Goal: Task Accomplishment & Management: Manage account settings

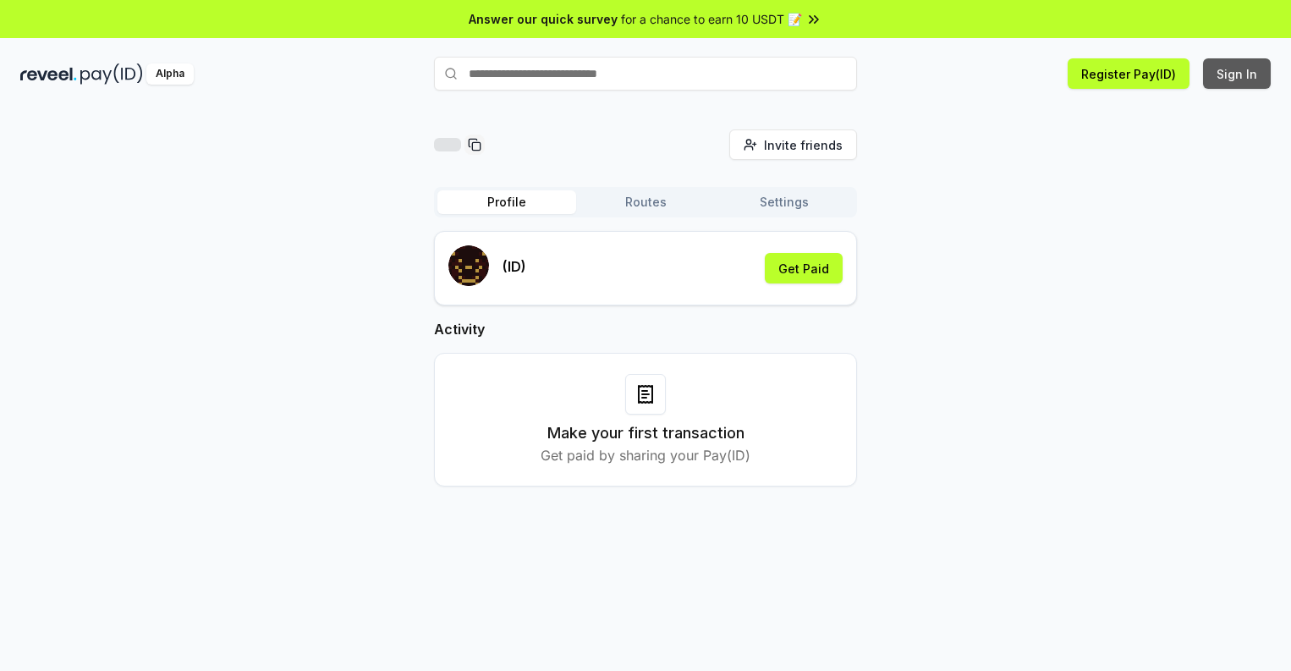
click at [1238, 74] on button "Sign In" at bounding box center [1237, 73] width 68 height 30
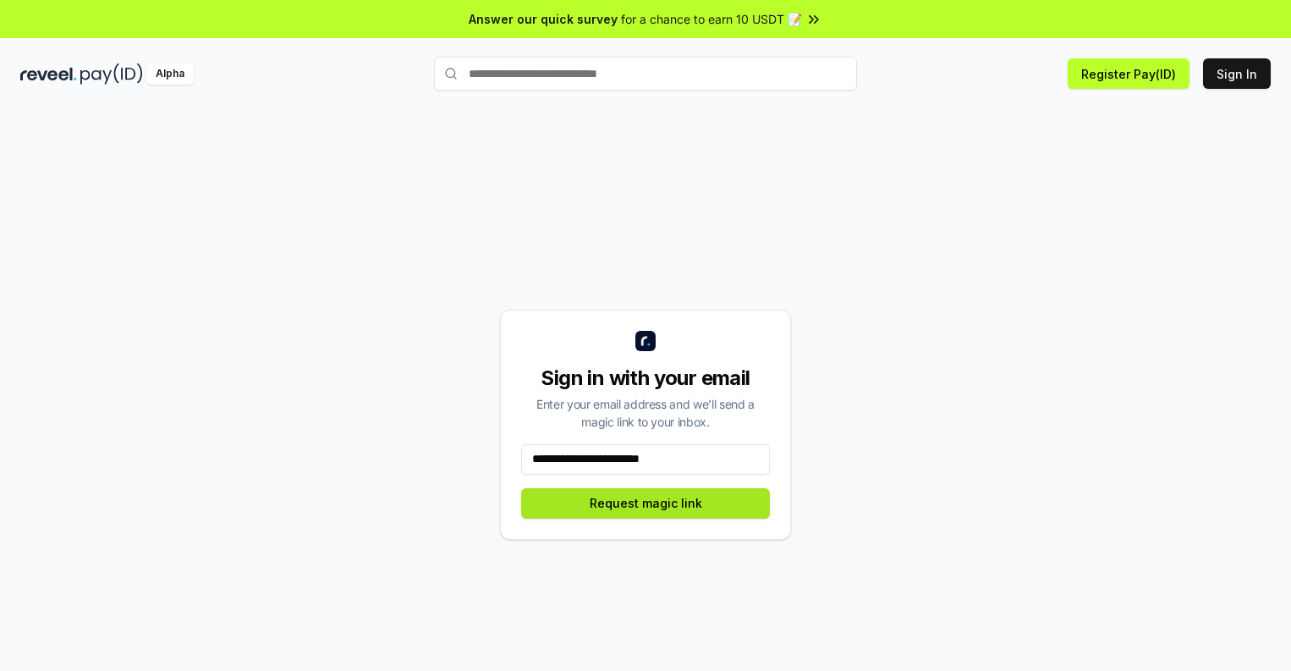
type input "**********"
click at [646, 503] on button "Request magic link" at bounding box center [645, 503] width 249 height 30
